Goal: Navigation & Orientation: Go to known website

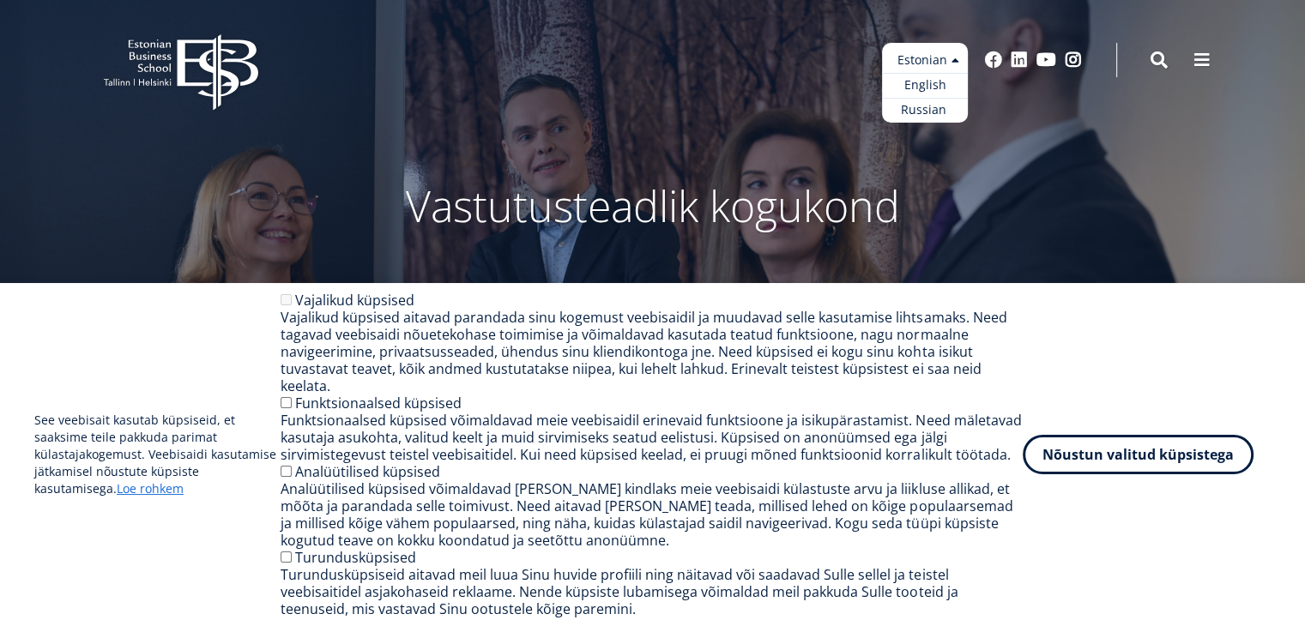
click at [940, 64] on ul "Estonian English Russian" at bounding box center [925, 83] width 86 height 80
click at [936, 73] on link "English" at bounding box center [925, 85] width 86 height 25
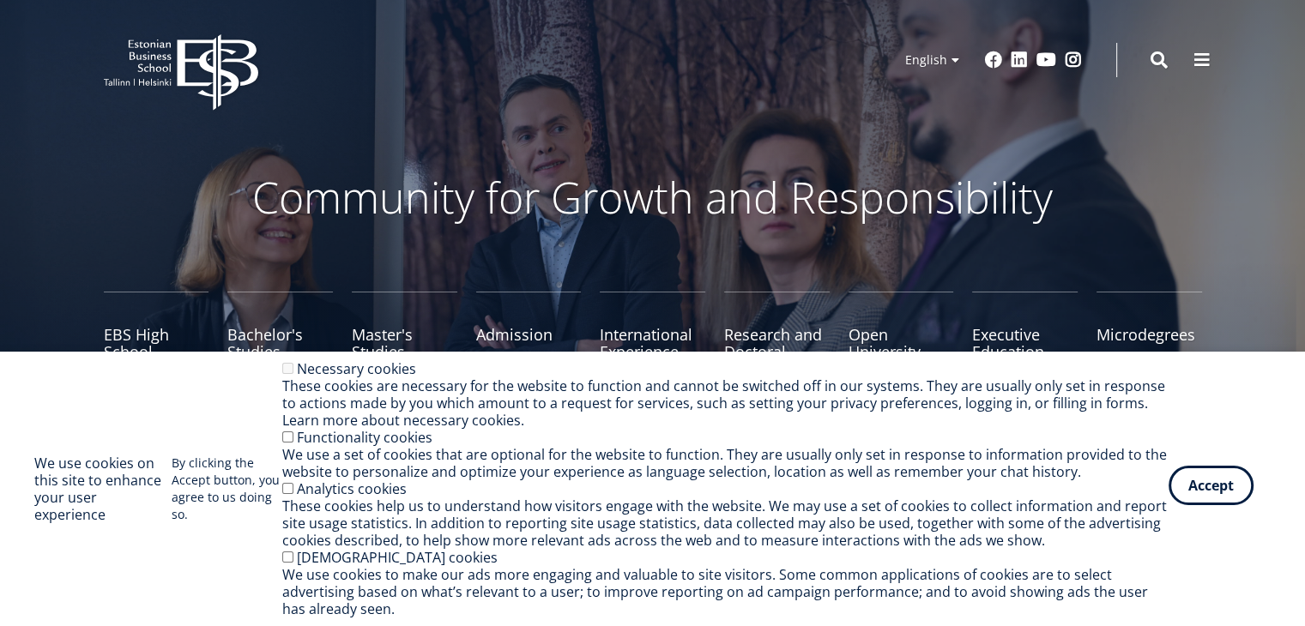
click at [1214, 499] on button "Accept" at bounding box center [1211, 485] width 85 height 39
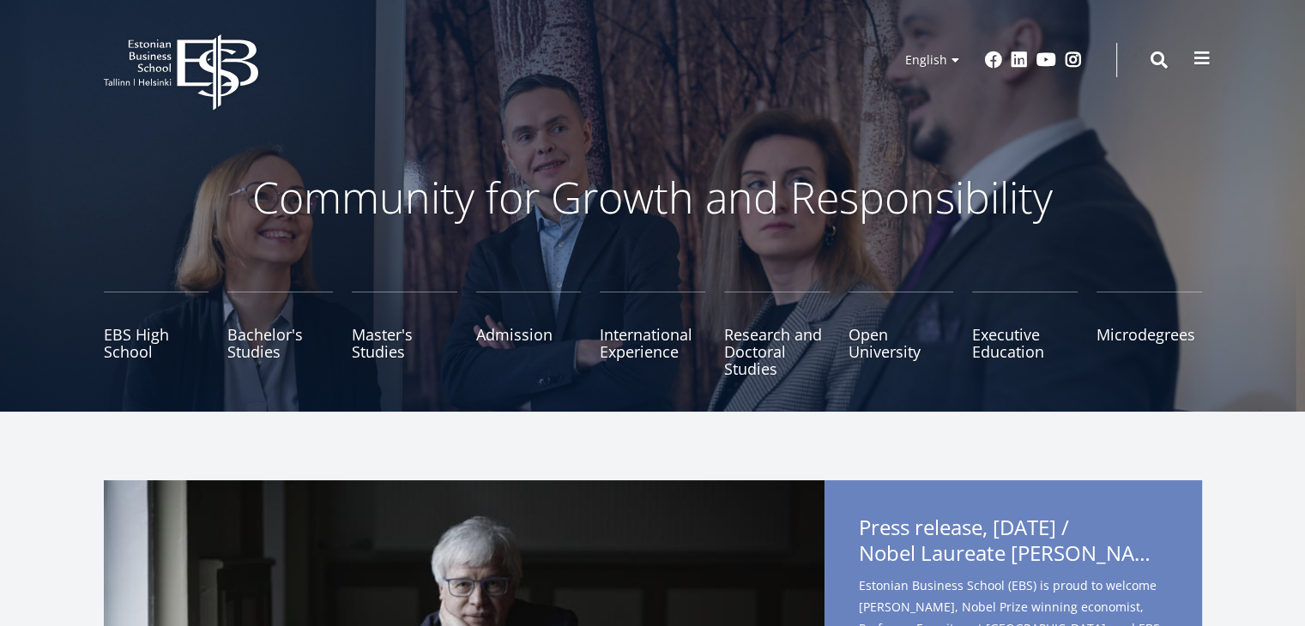
click at [1194, 52] on span at bounding box center [1202, 58] width 17 height 17
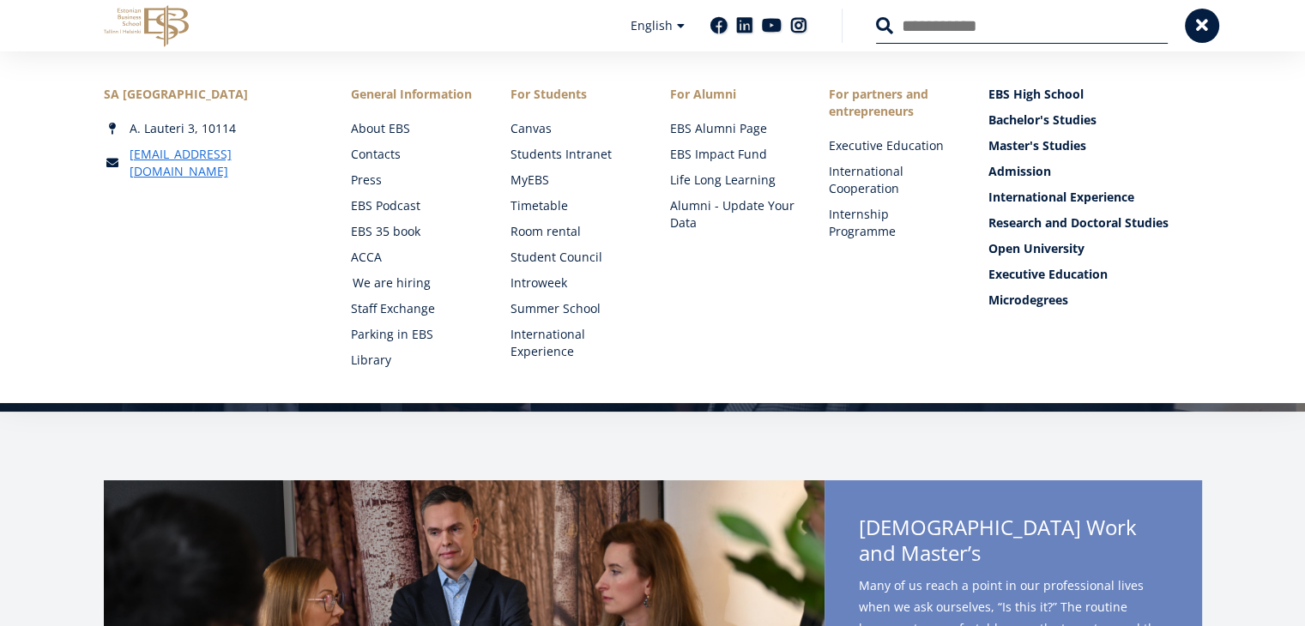
click at [396, 281] on link "We are hiring" at bounding box center [415, 283] width 125 height 17
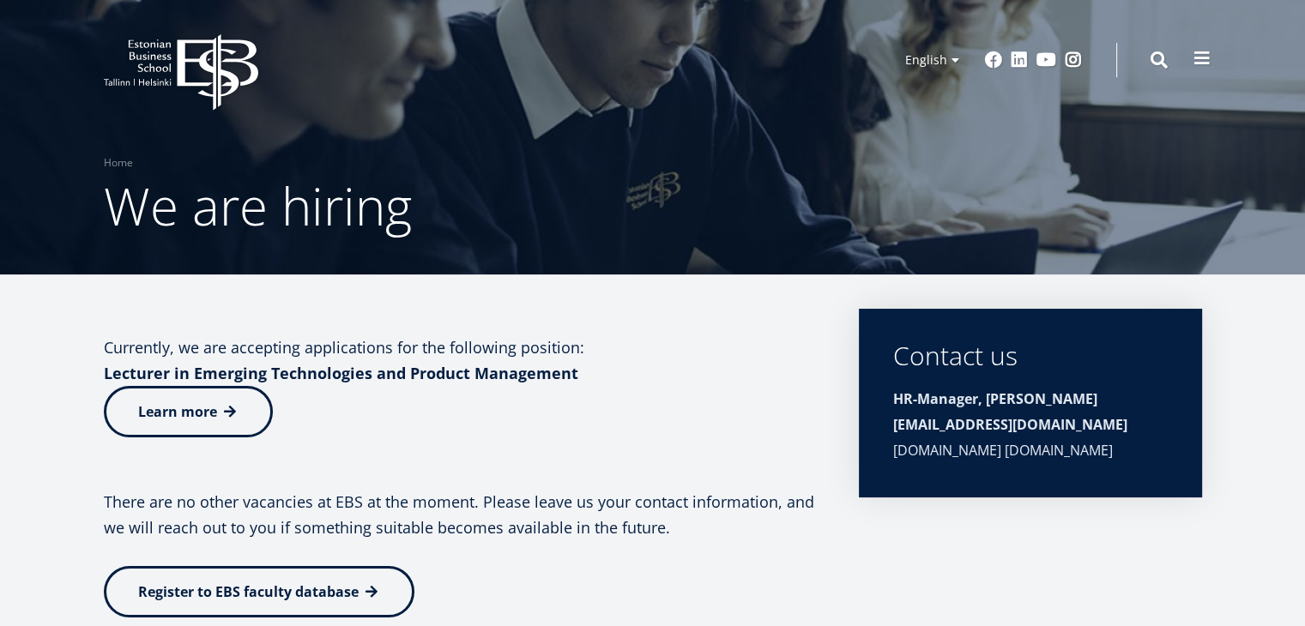
click at [1191, 59] on button at bounding box center [1202, 58] width 34 height 34
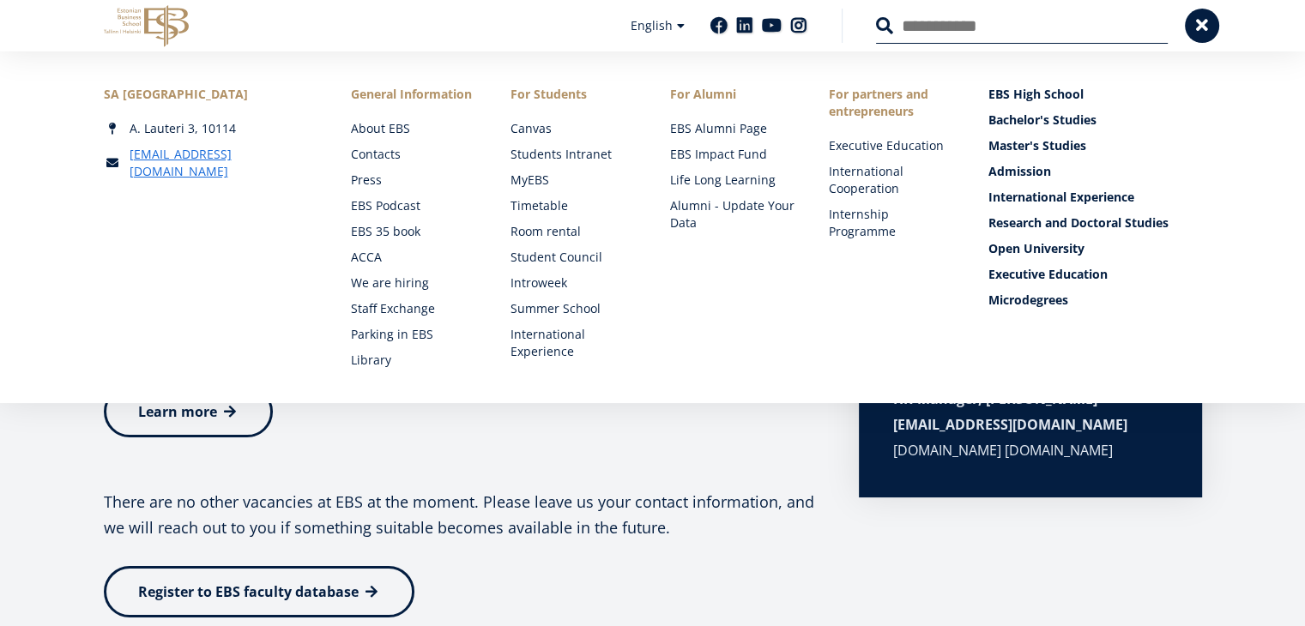
click at [540, 118] on li "For Students Canvas Students Intranet MyEBS Timetable Room rental Student Counc…" at bounding box center [556, 227] width 160 height 283
click at [535, 125] on link "Canvas" at bounding box center [574, 128] width 125 height 17
